Goal: Find specific page/section: Find specific page/section

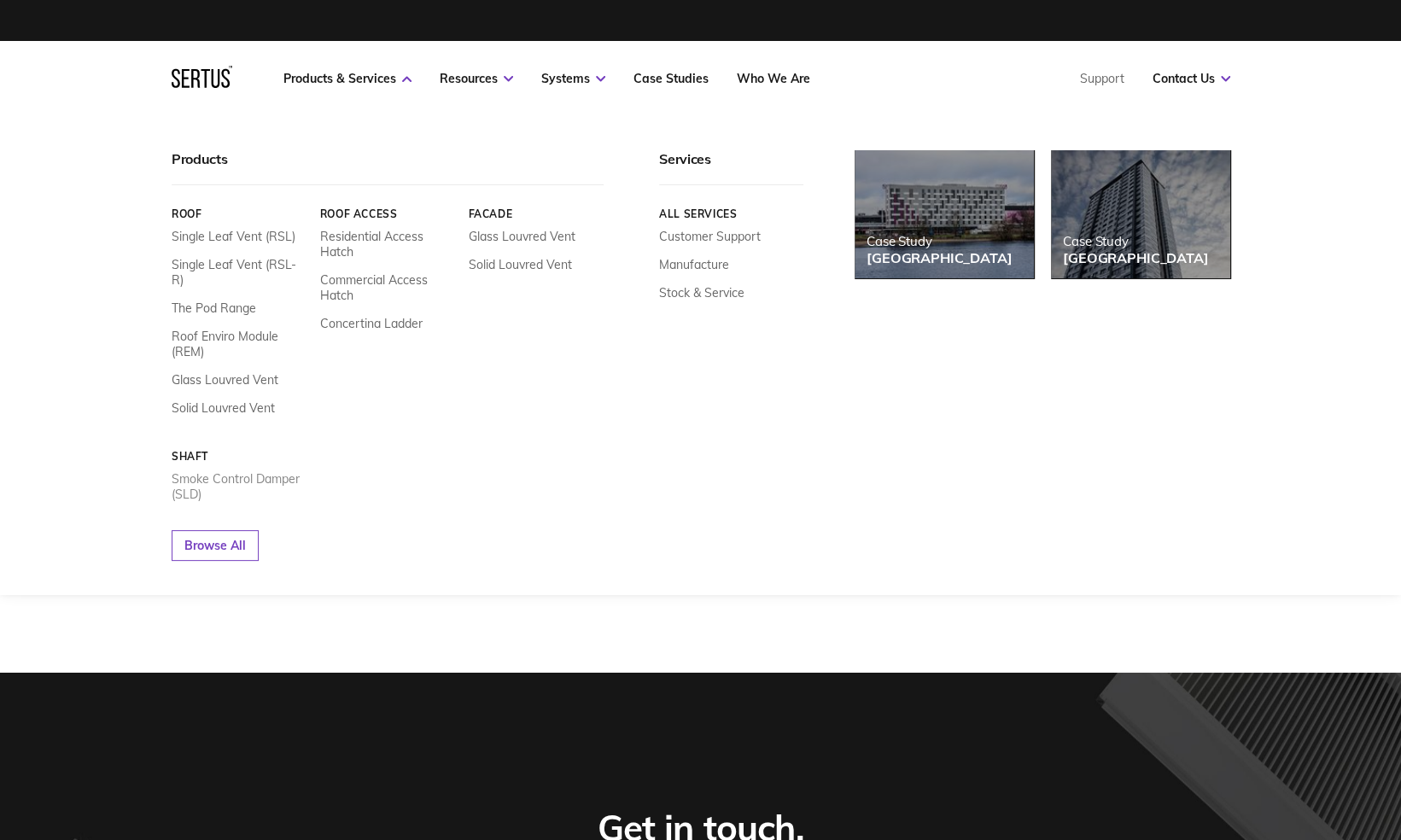
click at [269, 472] on link "Smoke Control Damper (SLD)" at bounding box center [239, 486] width 136 height 31
